Goal: Information Seeking & Learning: Learn about a topic

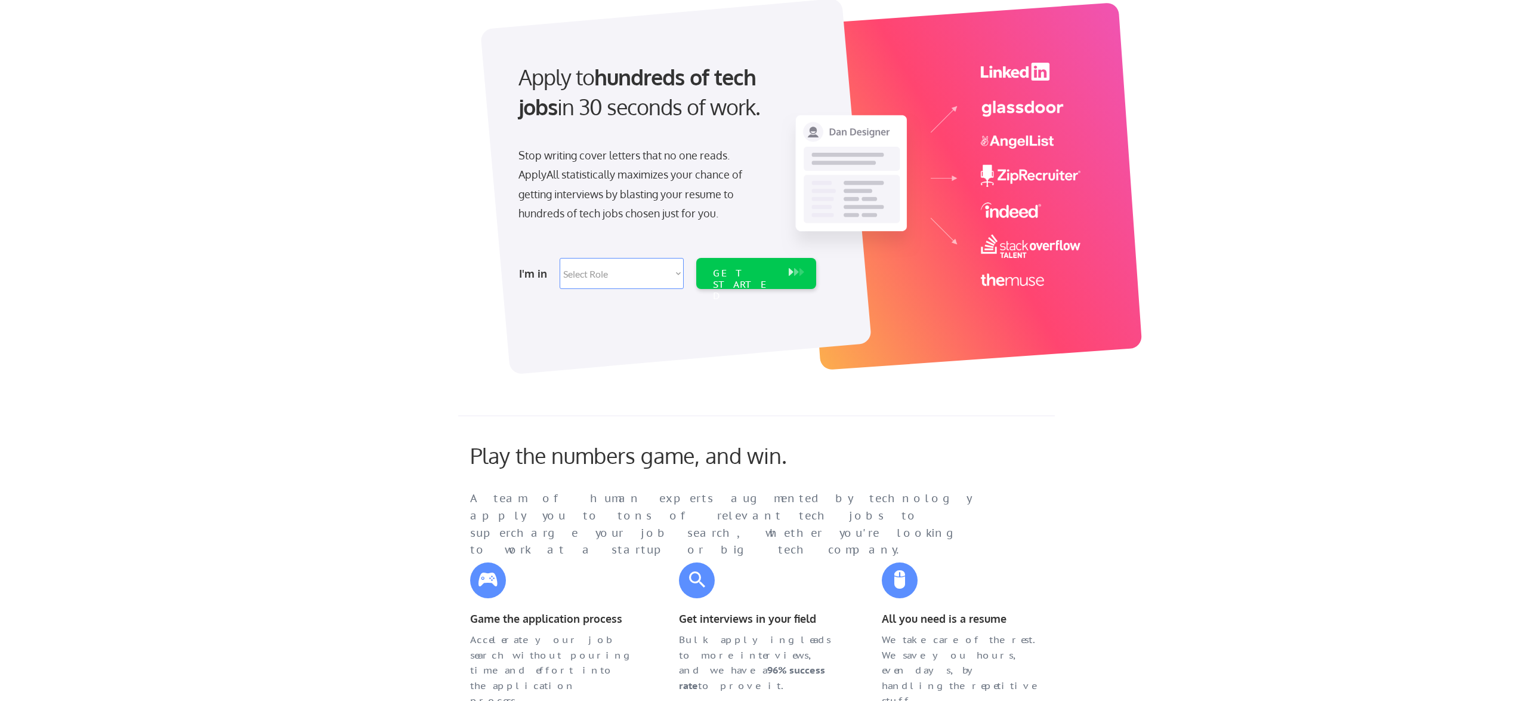
scroll to position [79, 0]
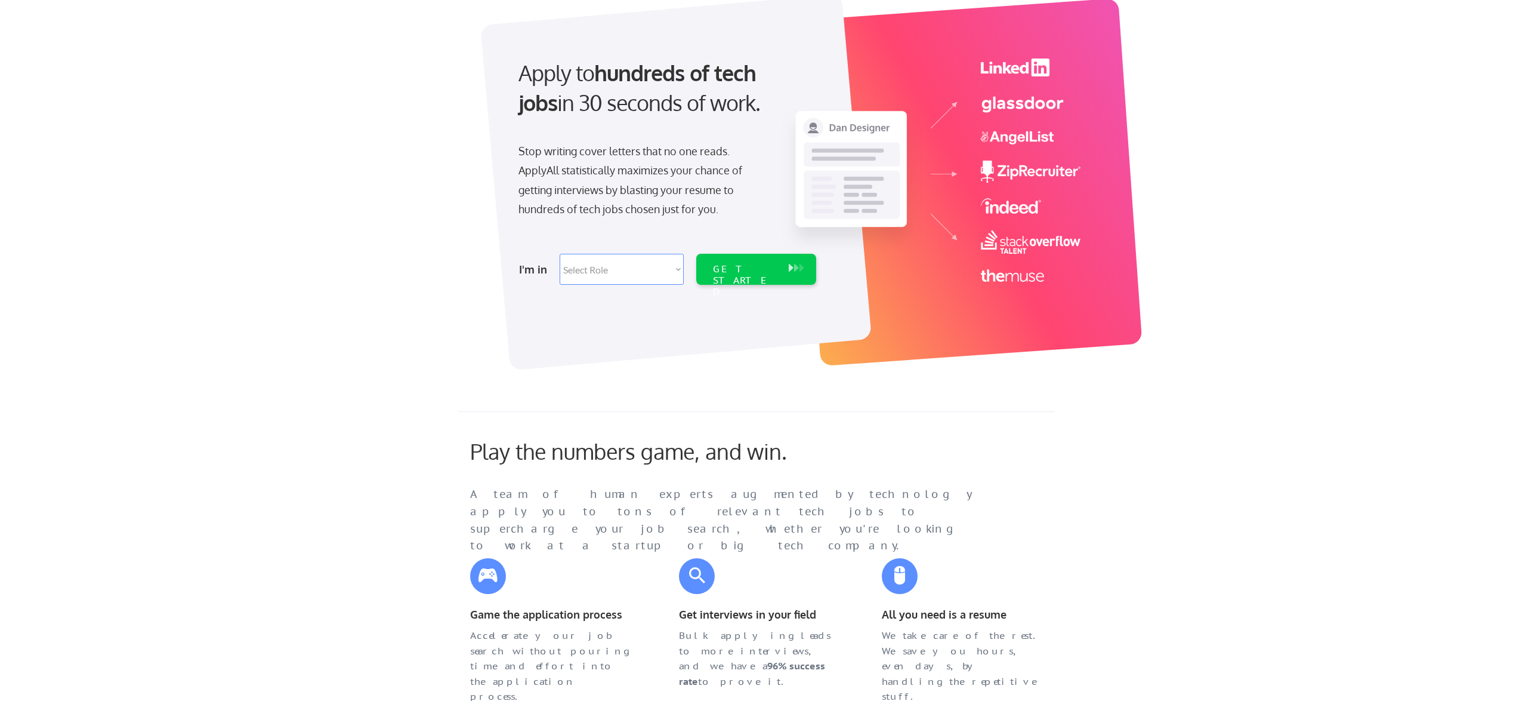
click at [669, 272] on select "Select Role Software Engineering Product Management Customer Success Sales UI/U…" at bounding box center [622, 269] width 124 height 31
select select ""data_science___analytics""
click at [560, 254] on select "Select Role Software Engineering Product Management Customer Success Sales UI/U…" at bounding box center [622, 269] width 124 height 31
select select ""data_science___analytics""
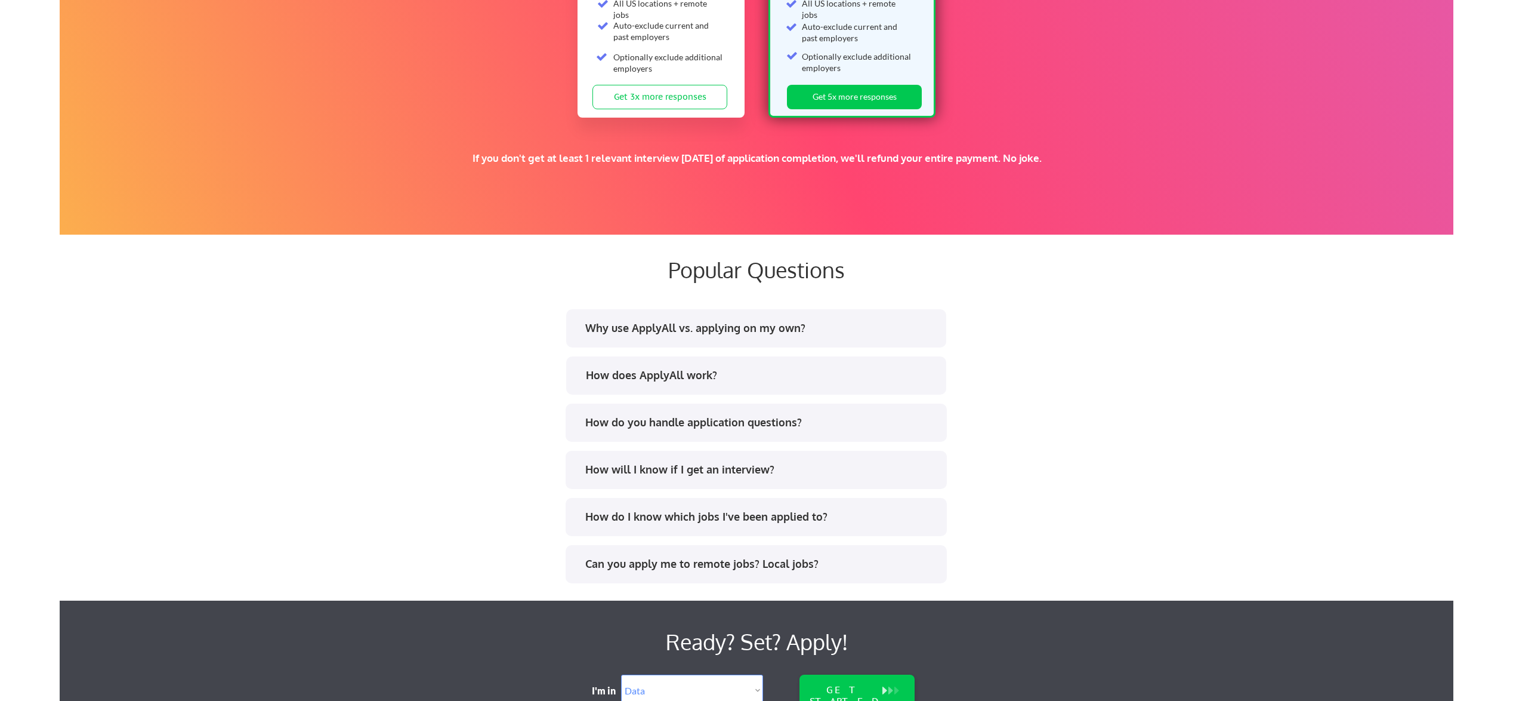
scroll to position [2042, 0]
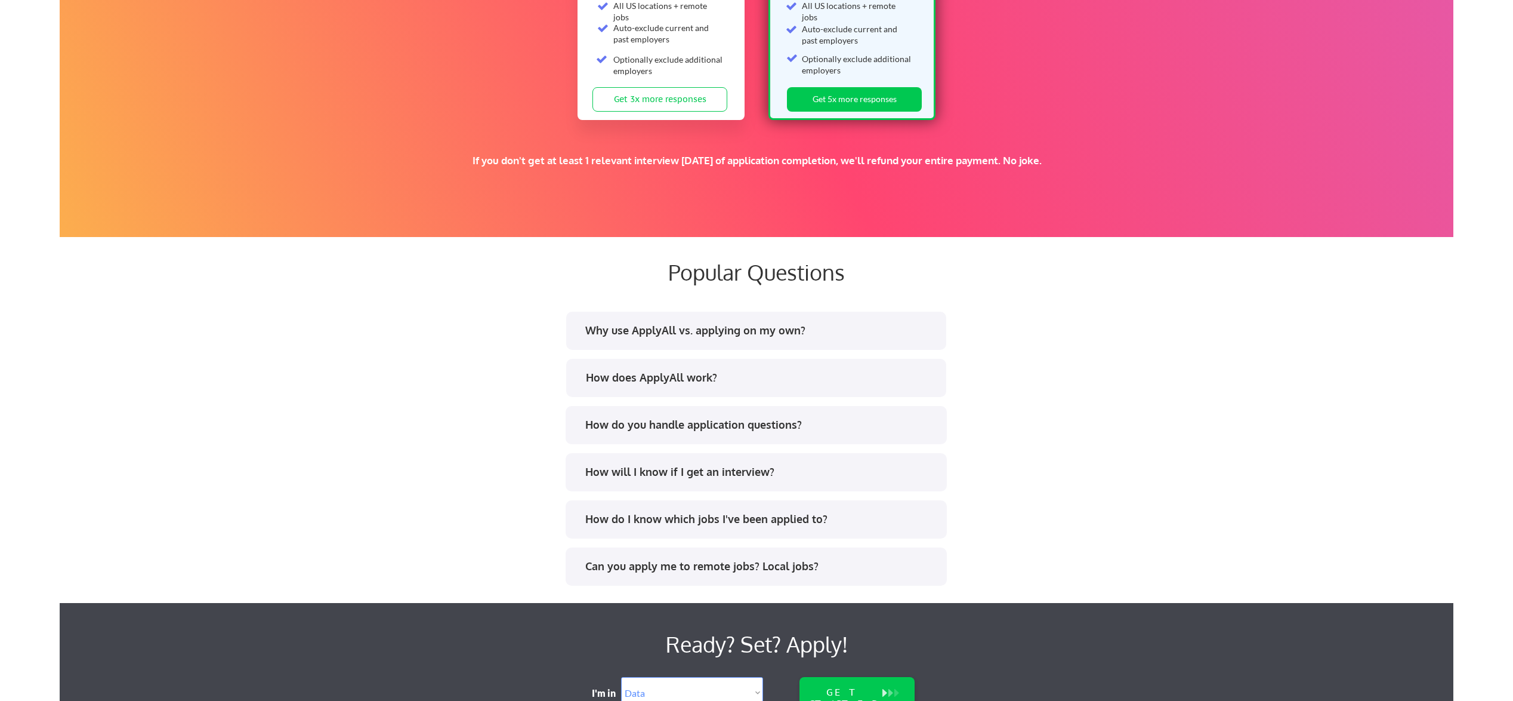
click at [757, 379] on div "How does ApplyAll work?" at bounding box center [761, 377] width 350 height 15
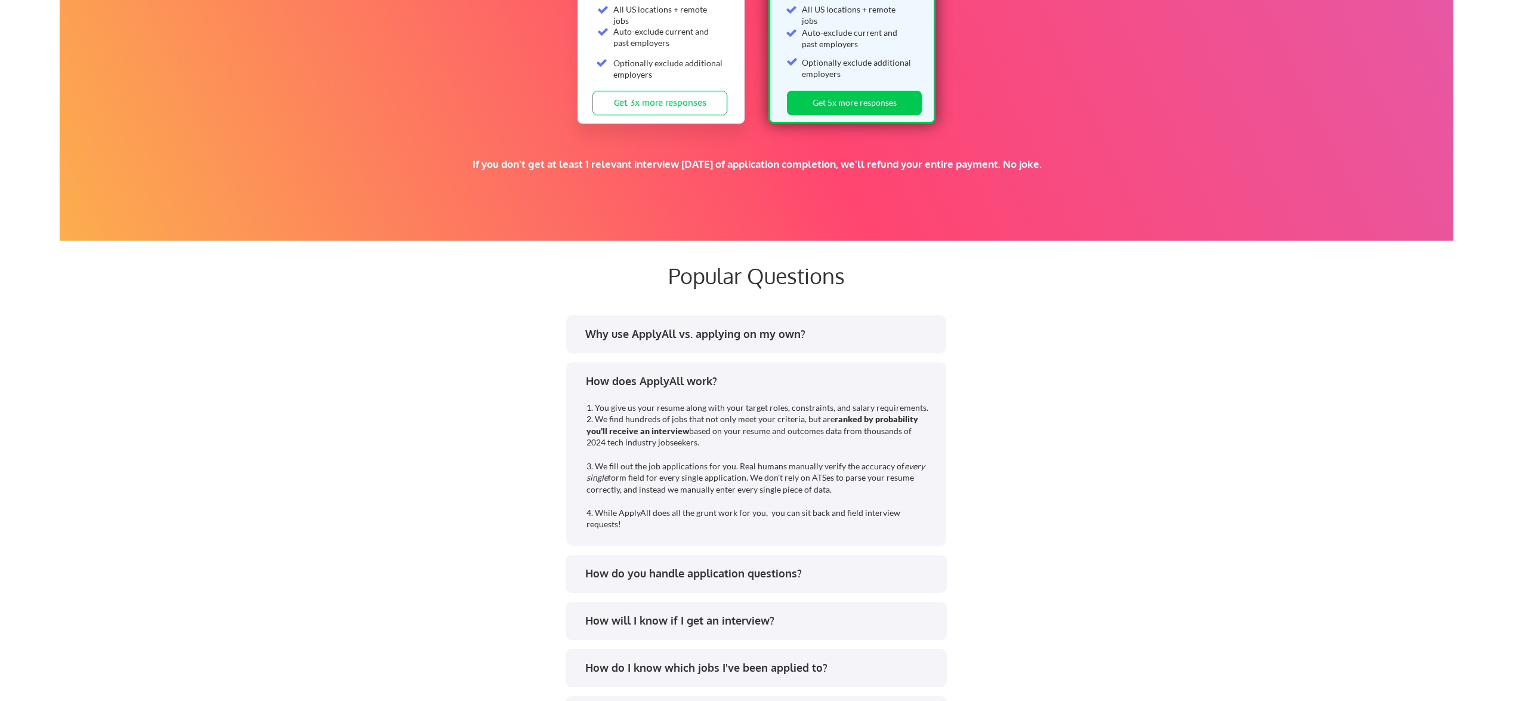
scroll to position [2039, 0]
click at [784, 569] on div "How do you handle application questions?" at bounding box center [760, 572] width 350 height 15
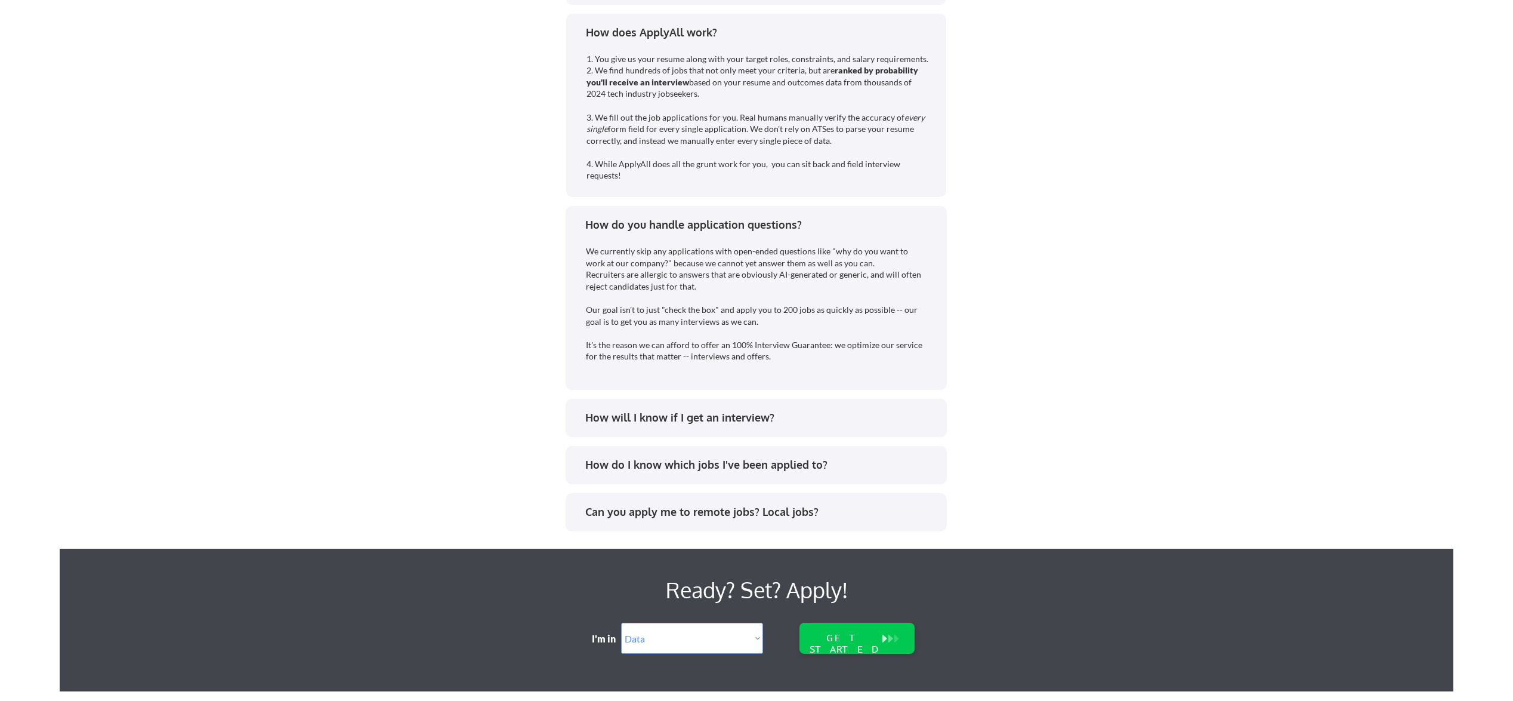
scroll to position [2388, 0]
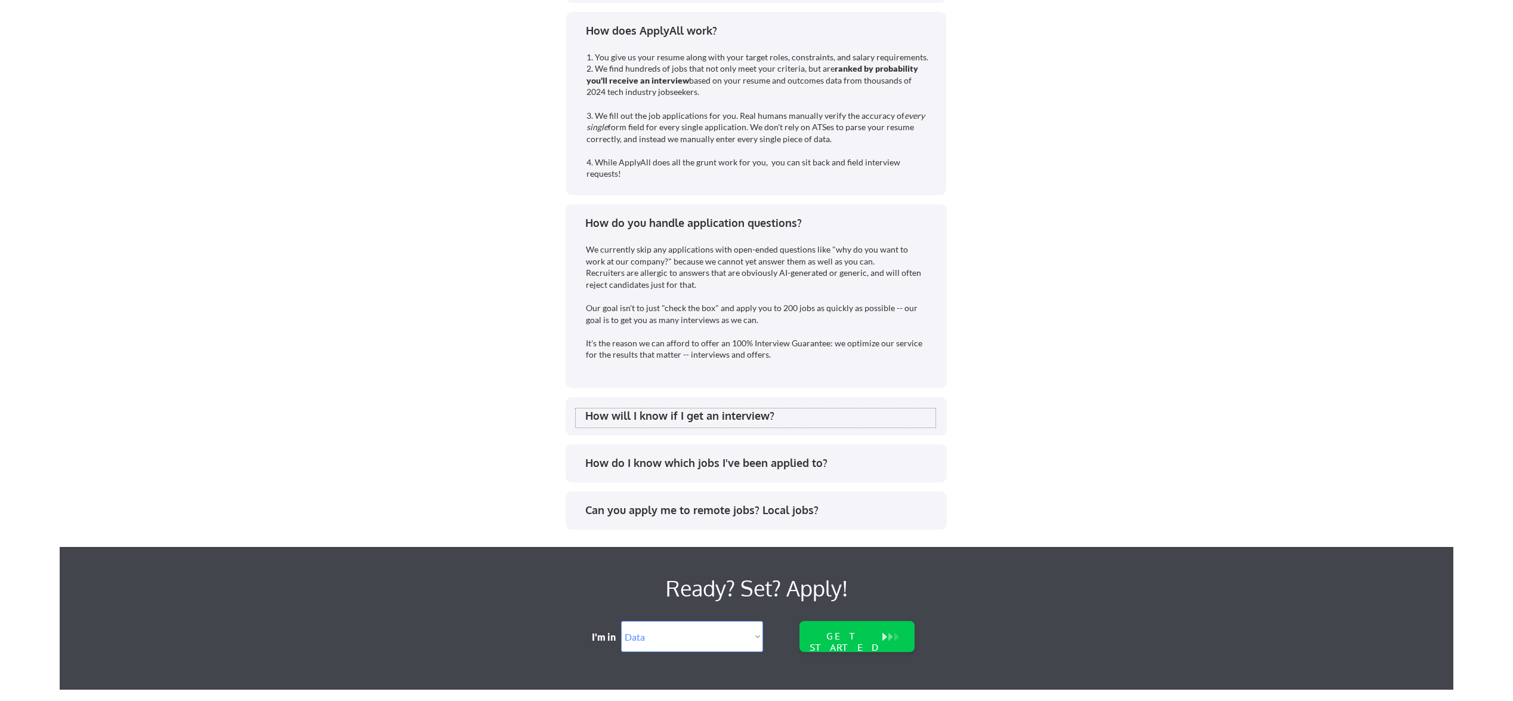
click at [795, 414] on div "How will I know if I get an interview?" at bounding box center [760, 415] width 350 height 15
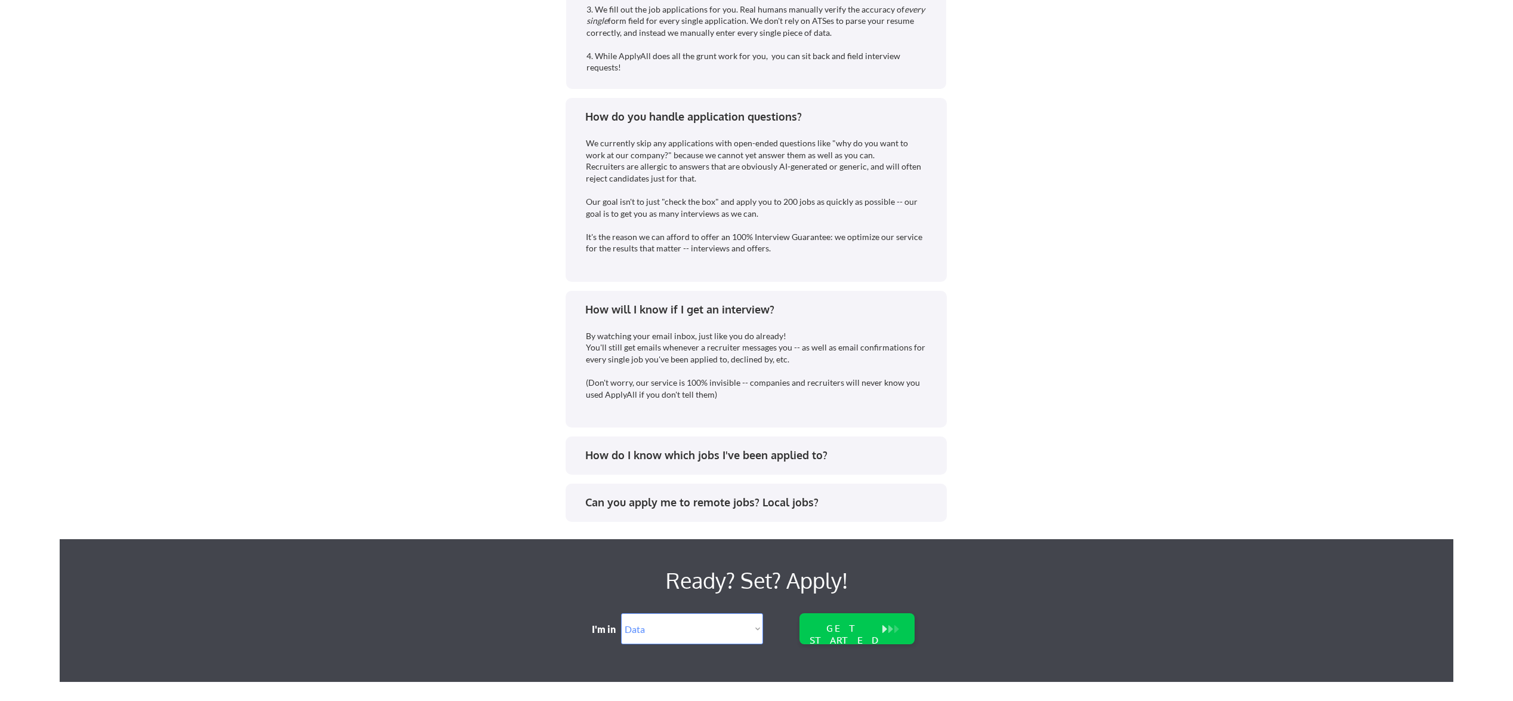
scroll to position [2495, 0]
click at [714, 461] on div "How do I know which jobs I've been applied to?" at bounding box center [760, 454] width 350 height 15
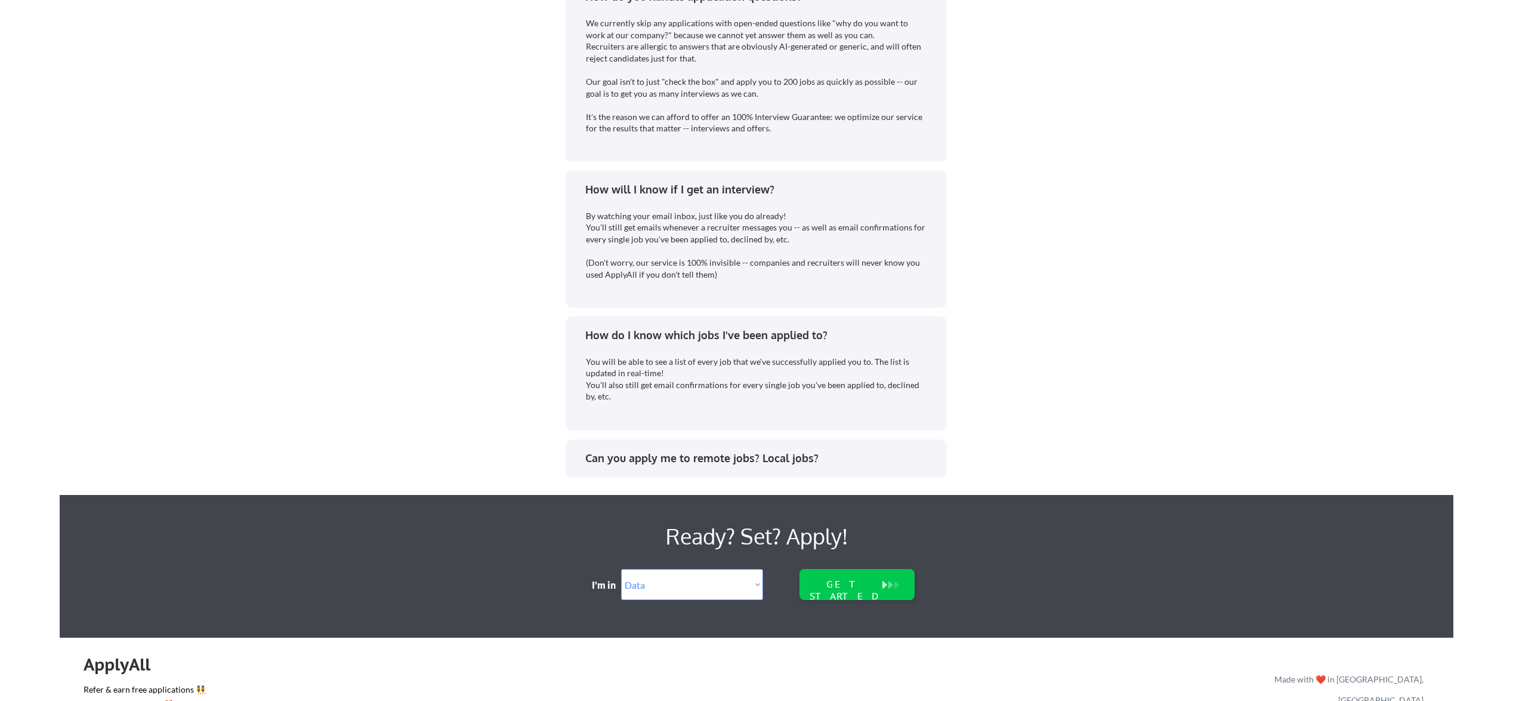
scroll to position [2633, 0]
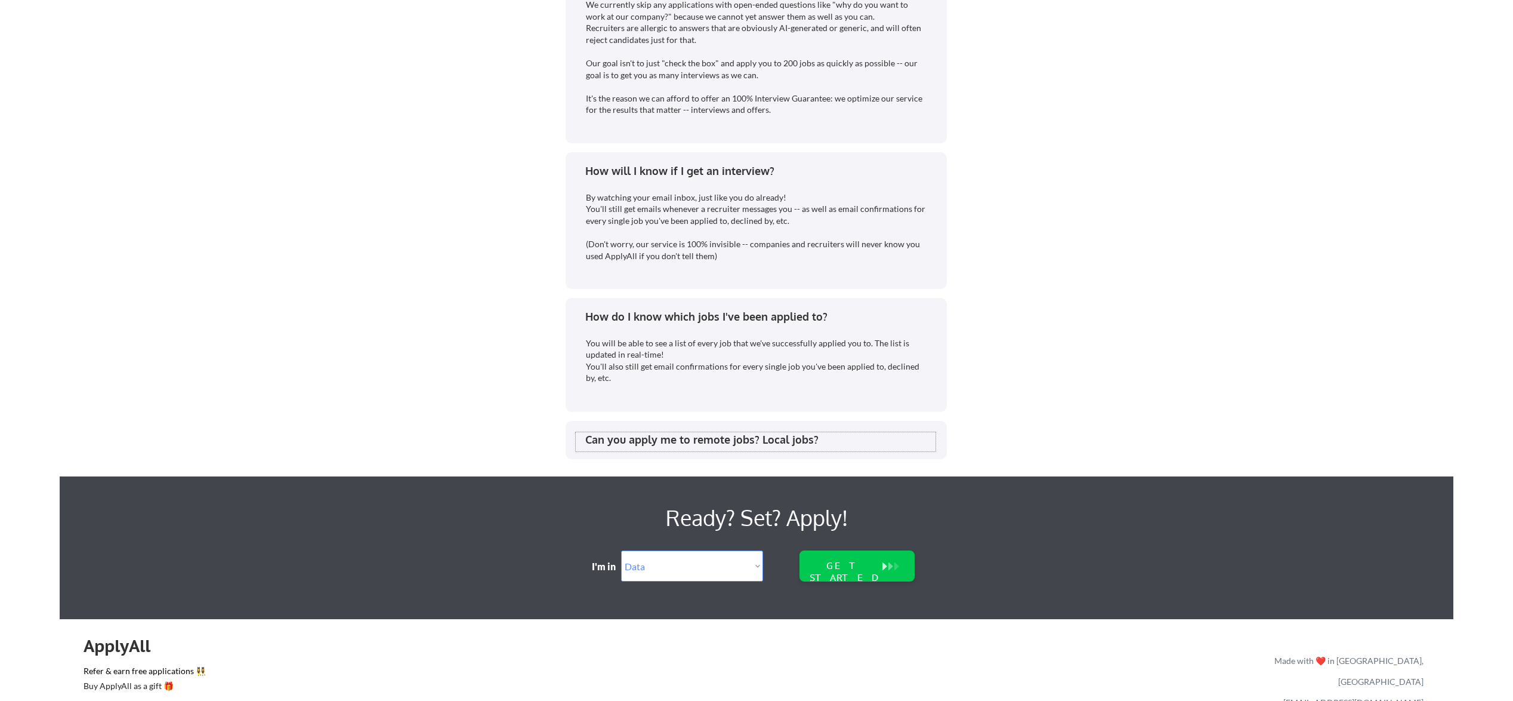
click at [801, 441] on div "Can you apply me to remote jobs? Local jobs?" at bounding box center [760, 439] width 350 height 15
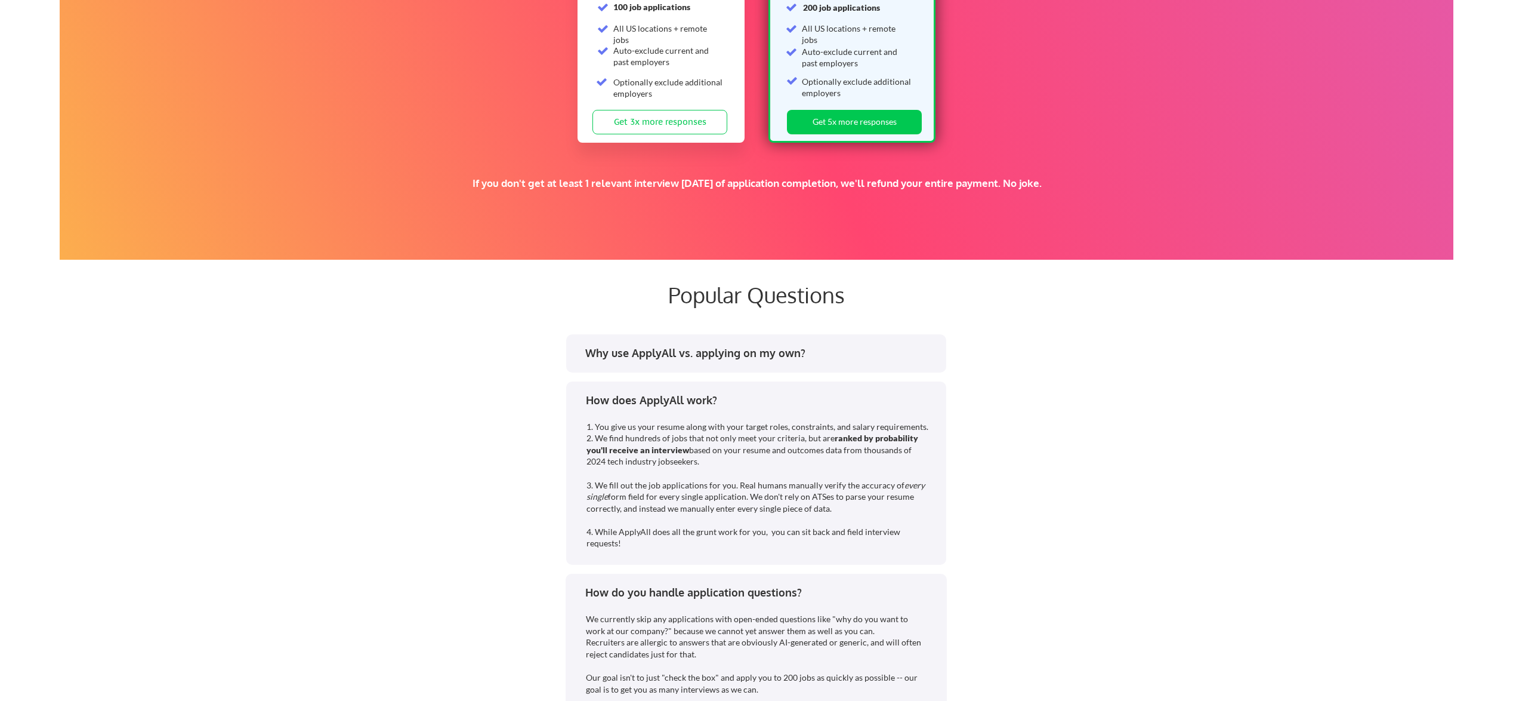
scroll to position [2024, 0]
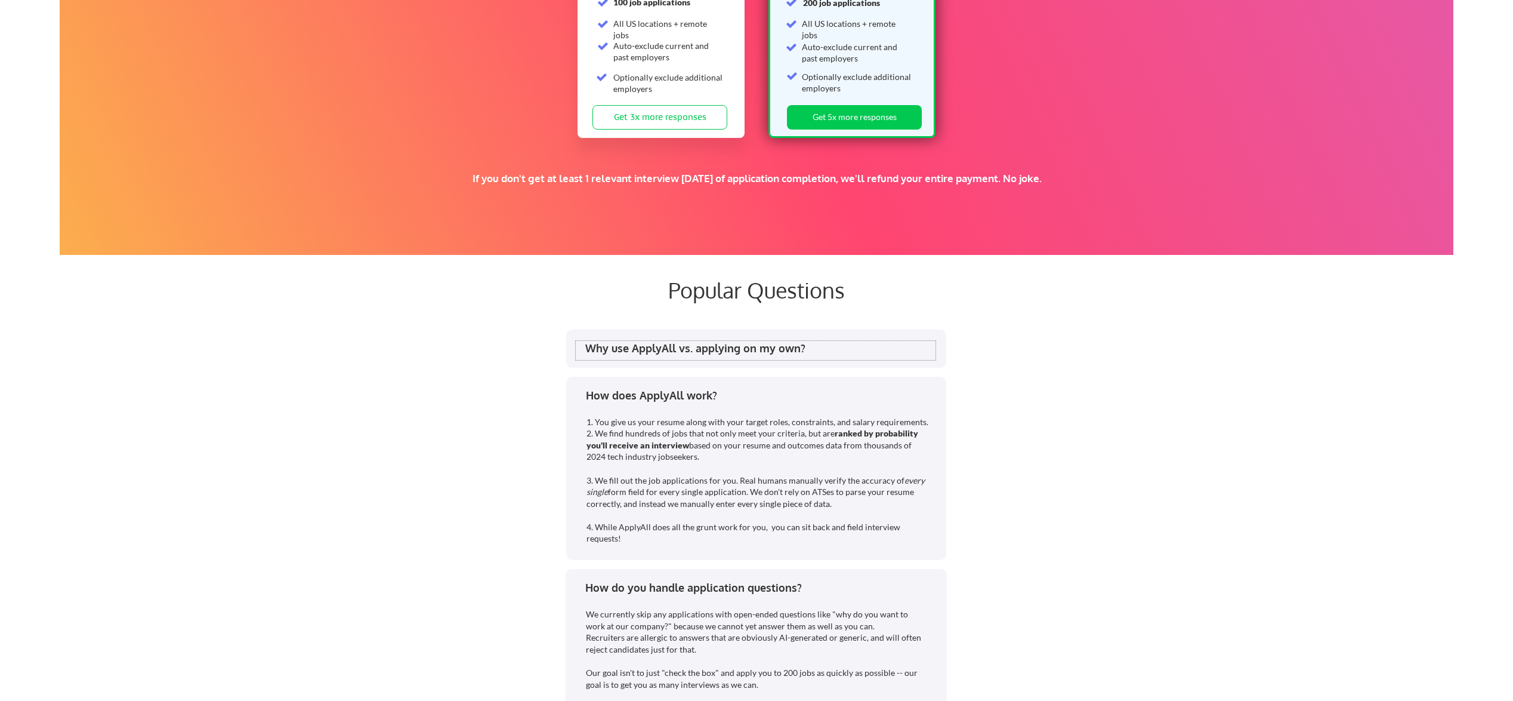
click at [765, 356] on div "Why use ApplyAll vs. applying on my own?" at bounding box center [756, 350] width 360 height 19
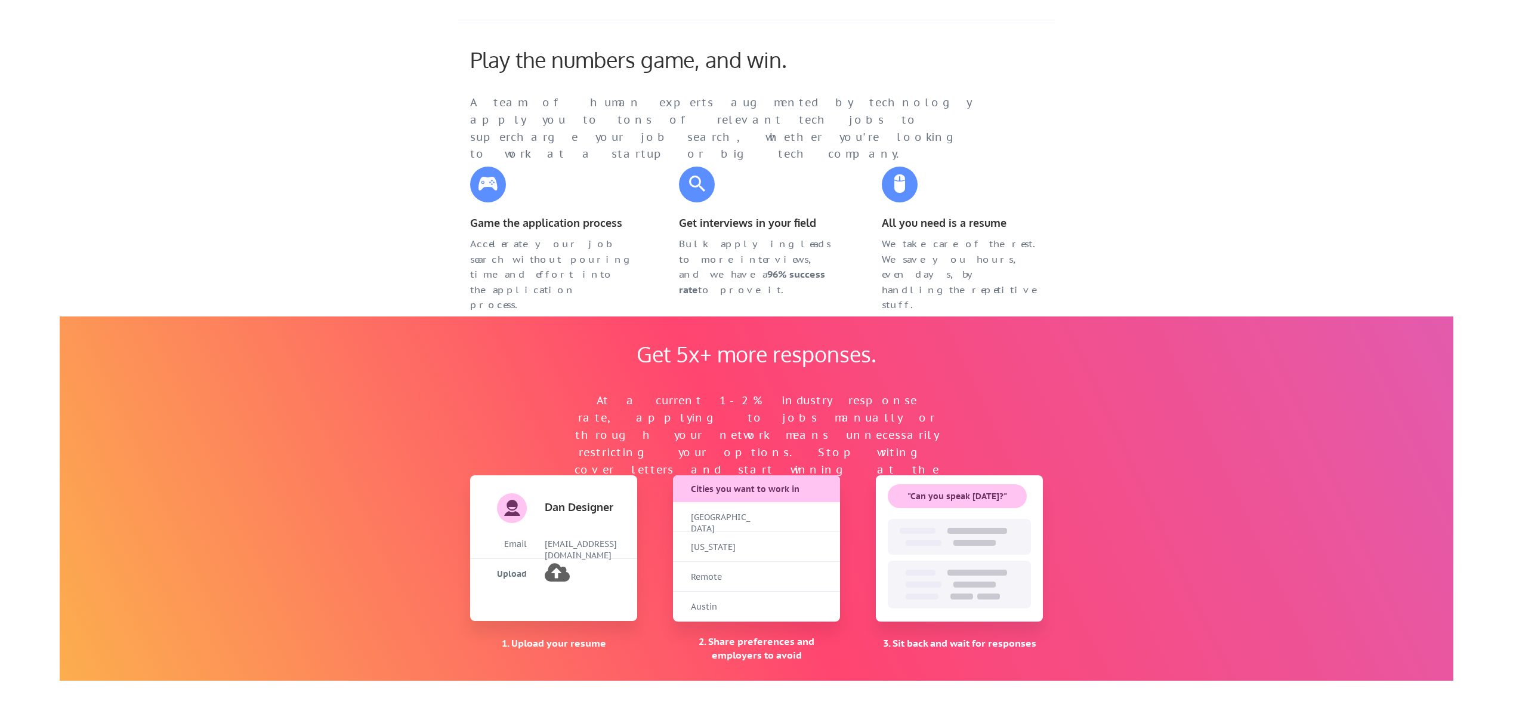
scroll to position [0, 0]
